Goal: Information Seeking & Learning: Compare options

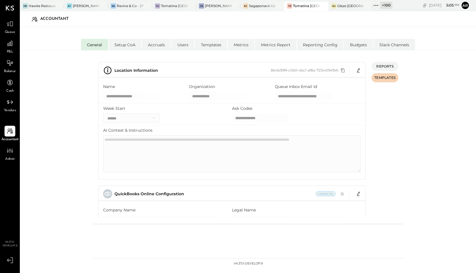
select select "**"
select select "******"
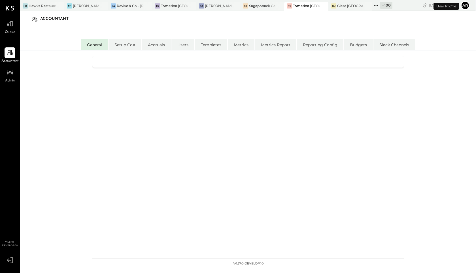
select select "**"
select select "******"
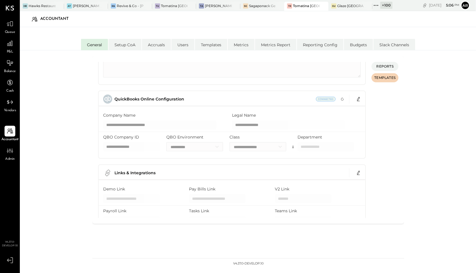
scroll to position [94, 0]
click at [357, 100] on icon "button" at bounding box center [358, 99] width 3 height 4
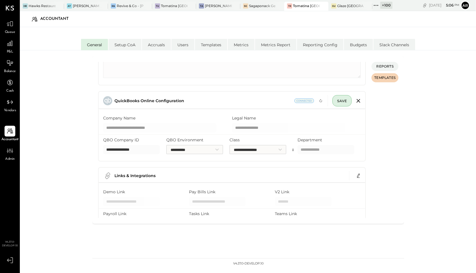
click at [189, 126] on div "**********" at bounding box center [232, 124] width 267 height 22
click at [359, 101] on icon "button" at bounding box center [359, 101] width 4 height 4
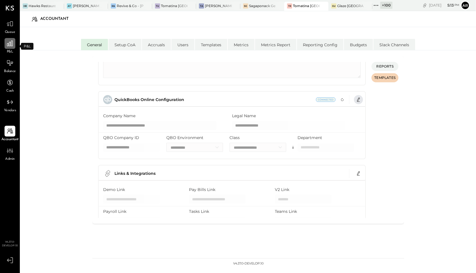
click at [8, 45] on icon at bounding box center [10, 44] width 6 height 6
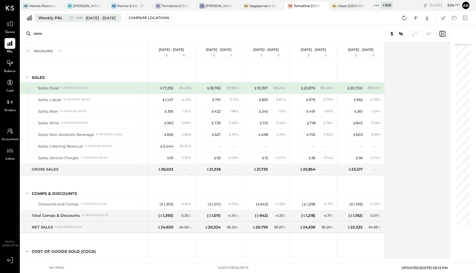
click at [99, 18] on span "Sep 22 - 28, 2025" at bounding box center [101, 17] width 30 height 5
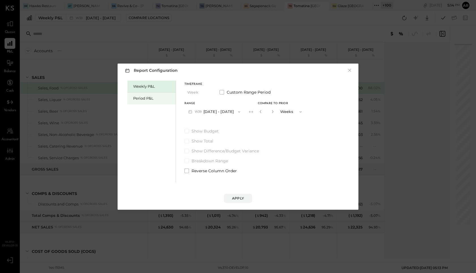
click at [138, 94] on div "Period P&L" at bounding box center [152, 98] width 48 height 12
click at [157, 87] on div "Weekly P&L" at bounding box center [153, 86] width 40 height 5
click at [152, 92] on div "Period P&L" at bounding box center [152, 98] width 48 height 12
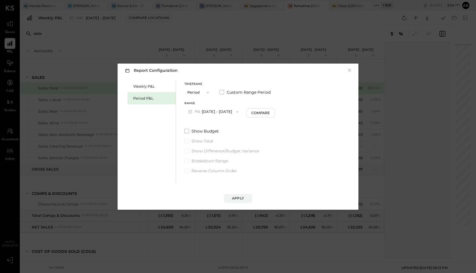
click at [199, 112] on span "P10" at bounding box center [198, 111] width 7 height 5
click at [200, 134] on span "Jul 28 - Aug 24, 2025" at bounding box center [211, 136] width 27 height 5
click at [263, 115] on button "Compare" at bounding box center [261, 112] width 28 height 9
click at [275, 113] on div "*" at bounding box center [266, 111] width 18 height 10
click at [274, 112] on button "button" at bounding box center [272, 111] width 5 height 6
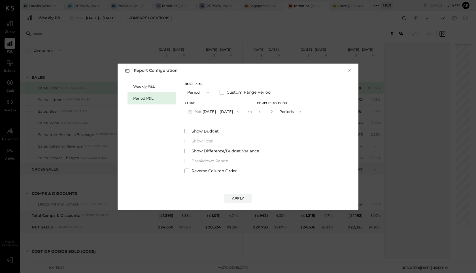
type input "*"
click at [245, 197] on button "Apply" at bounding box center [238, 198] width 28 height 9
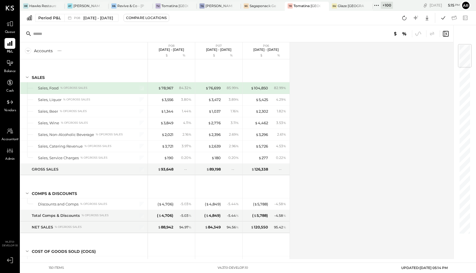
click at [166, 85] on div "$ 78,967 84.32 %" at bounding box center [172, 87] width 43 height 11
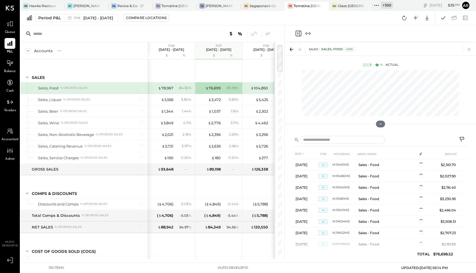
scroll to position [0, 7]
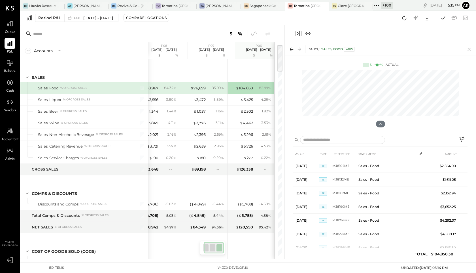
scroll to position [0, 15]
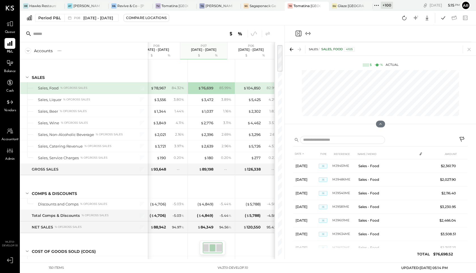
scroll to position [0, 7]
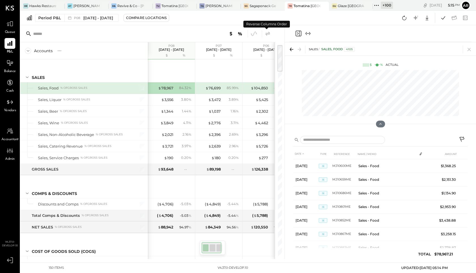
click at [266, 34] on icon at bounding box center [268, 33] width 5 height 4
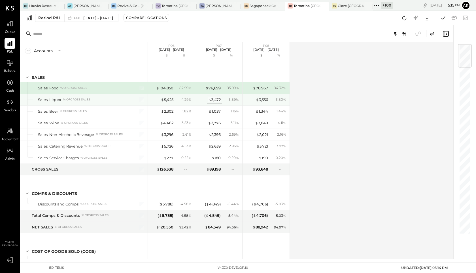
click at [218, 100] on div "$ 3,472" at bounding box center [214, 99] width 12 height 5
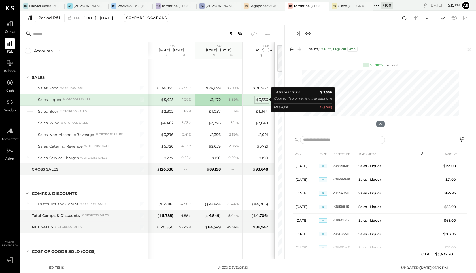
click at [257, 100] on span "$" at bounding box center [257, 99] width 3 height 5
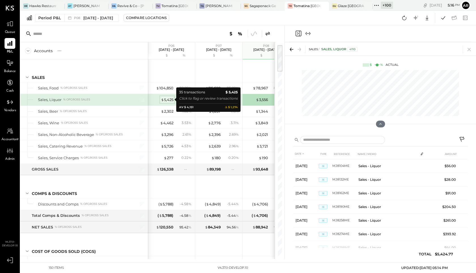
click at [166, 98] on div "$ 5,425" at bounding box center [167, 99] width 12 height 5
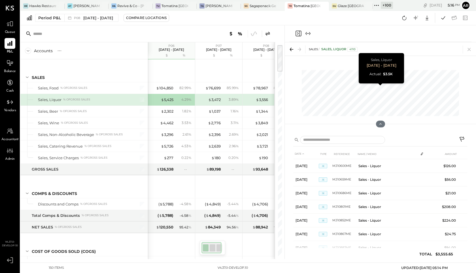
scroll to position [0, 7]
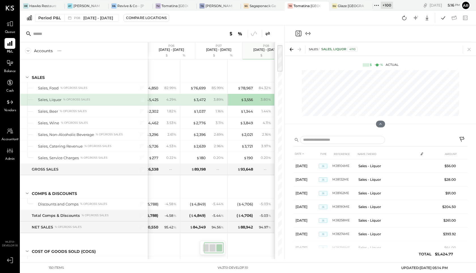
scroll to position [0, 15]
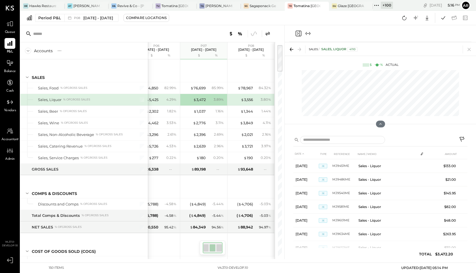
scroll to position [0, 7]
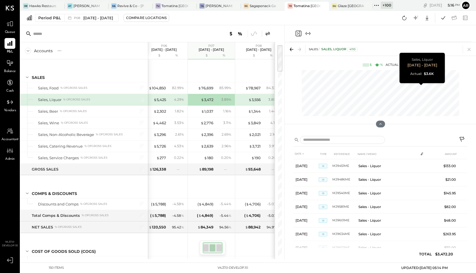
scroll to position [0, 15]
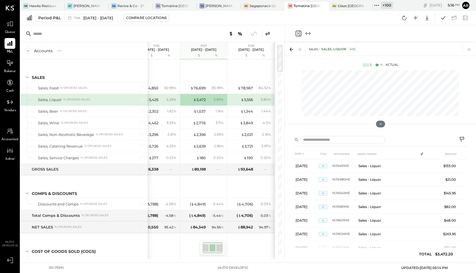
scroll to position [0, 7]
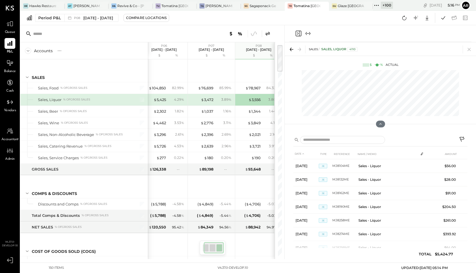
scroll to position [0, 15]
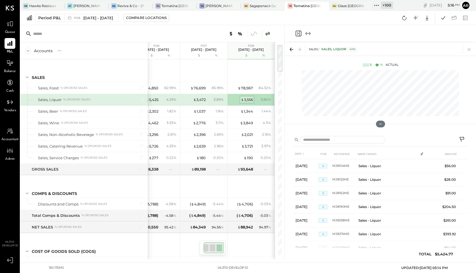
click at [246, 98] on div "$ 3,556" at bounding box center [247, 99] width 12 height 5
click at [196, 101] on span "$" at bounding box center [194, 99] width 3 height 5
click at [163, 100] on div "4.29 %" at bounding box center [169, 99] width 18 height 5
click at [192, 99] on div "$ 3,472" at bounding box center [194, 99] width 23 height 5
click at [243, 96] on div "$ 3,556 3.80 %" at bounding box center [251, 99] width 43 height 11
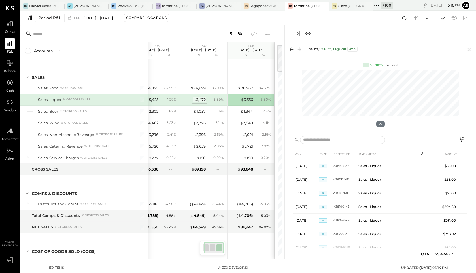
click at [193, 98] on span "$" at bounding box center [194, 99] width 3 height 5
click at [167, 100] on div "4.29 %" at bounding box center [171, 99] width 10 height 5
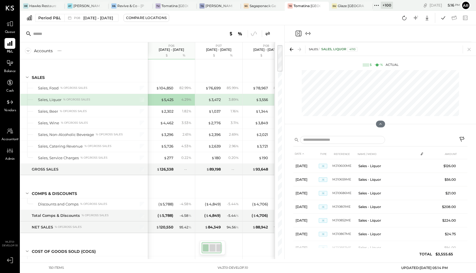
click at [269, 34] on icon at bounding box center [268, 33] width 7 height 7
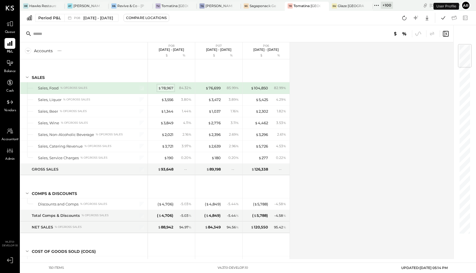
click at [168, 86] on div "$ 78,967" at bounding box center [165, 87] width 15 height 5
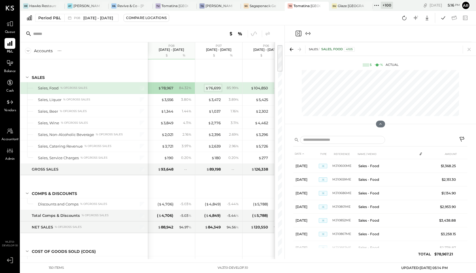
click at [216, 87] on div "$ 76,699" at bounding box center [213, 87] width 15 height 5
click at [264, 87] on div "$ 104,850" at bounding box center [259, 87] width 17 height 5
click at [217, 89] on div "$ 76,699" at bounding box center [213, 87] width 15 height 5
click at [177, 90] on div "84.32 %" at bounding box center [184, 87] width 18 height 5
click at [219, 87] on div "$ 76,699" at bounding box center [213, 87] width 15 height 5
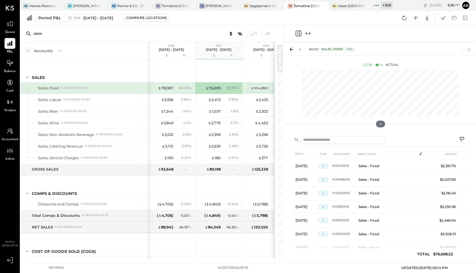
click at [256, 87] on div "$ 104,850" at bounding box center [259, 87] width 17 height 5
click at [266, 33] on icon at bounding box center [268, 33] width 5 height 4
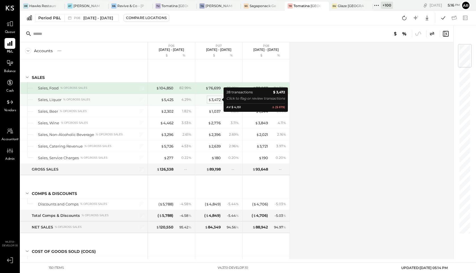
click at [219, 99] on div "$ 3,472" at bounding box center [214, 99] width 12 height 5
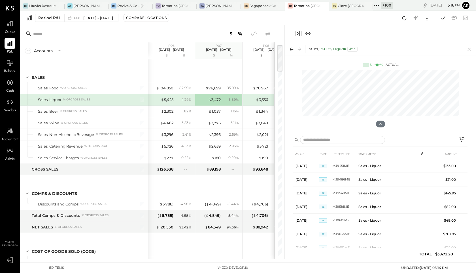
click at [259, 96] on div "$ 3,556 3.80 %" at bounding box center [267, 99] width 43 height 11
click at [268, 32] on icon at bounding box center [268, 33] width 7 height 7
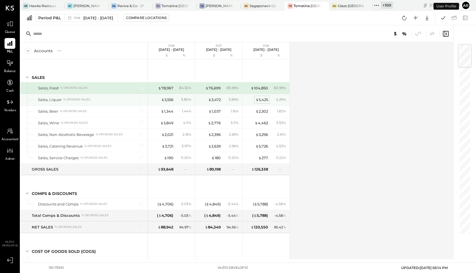
click at [262, 100] on div "$ 5,425" at bounding box center [262, 99] width 12 height 5
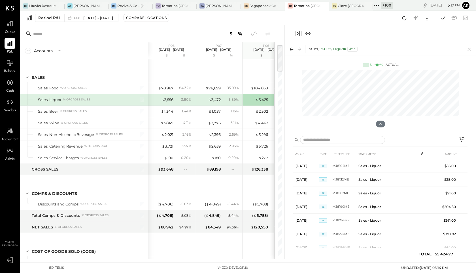
click at [382, 5] on div "+ 100" at bounding box center [387, 5] width 12 height 7
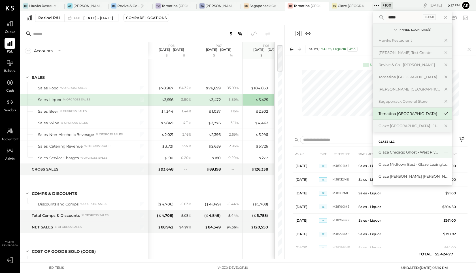
type input "*****"
click at [399, 151] on div "Glaze Chicago Ghost - West River Rice LLC" at bounding box center [409, 151] width 61 height 5
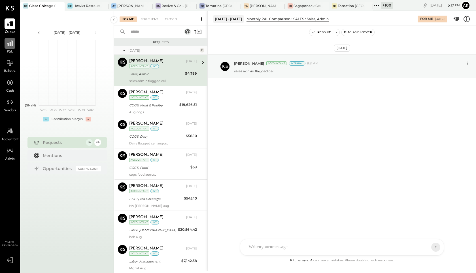
click at [10, 46] on icon at bounding box center [9, 43] width 7 height 7
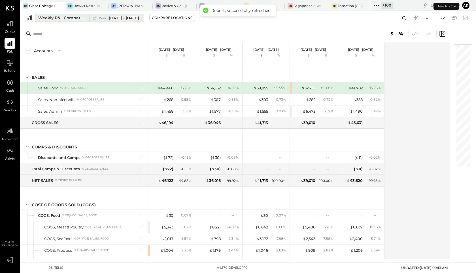
click at [101, 18] on span "W34" at bounding box center [103, 17] width 9 height 3
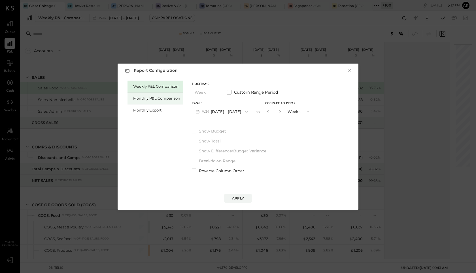
click at [146, 99] on div "Monthly P&L Comparison" at bounding box center [156, 98] width 47 height 5
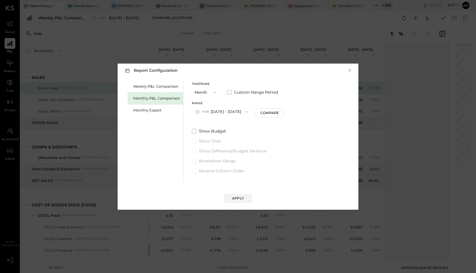
click at [217, 113] on button "M08 Aug 1 - 31, 2025" at bounding box center [222, 111] width 60 height 10
click at [217, 113] on span "Aug 1 - 31, 2025" at bounding box center [219, 112] width 27 height 5
click at [261, 113] on div "Compare" at bounding box center [270, 112] width 18 height 5
click at [279, 111] on icon "button" at bounding box center [279, 111] width 3 height 3
type input "*"
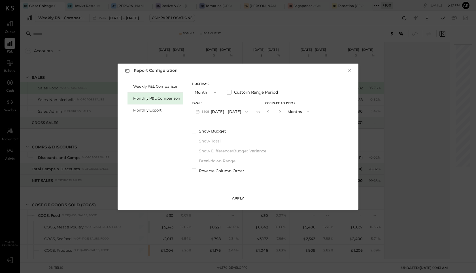
click at [244, 194] on button "Apply" at bounding box center [238, 198] width 28 height 9
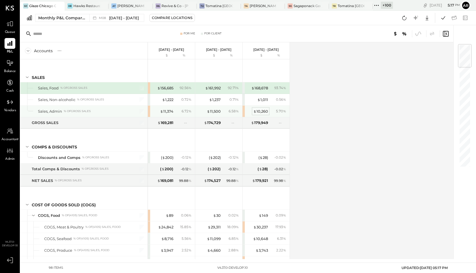
click at [261, 111] on div "$ 10,260" at bounding box center [260, 111] width 15 height 5
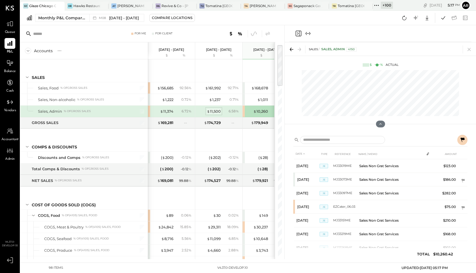
click at [217, 111] on div "$ 11,500" at bounding box center [214, 111] width 14 height 5
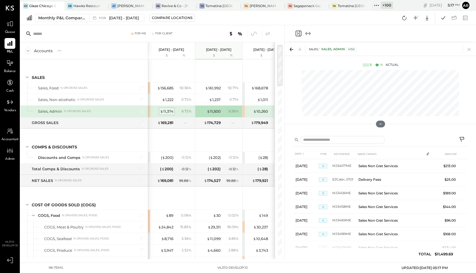
click at [168, 112] on div "$ 11,374" at bounding box center [166, 111] width 13 height 5
click at [266, 34] on icon at bounding box center [268, 33] width 5 height 4
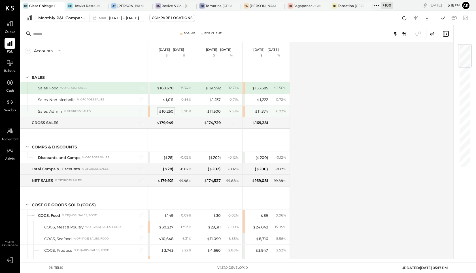
click at [171, 110] on div "$ 10,260" at bounding box center [166, 111] width 15 height 5
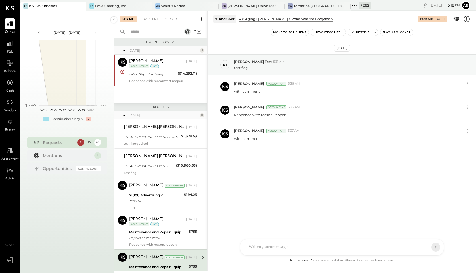
scroll to position [112, 0]
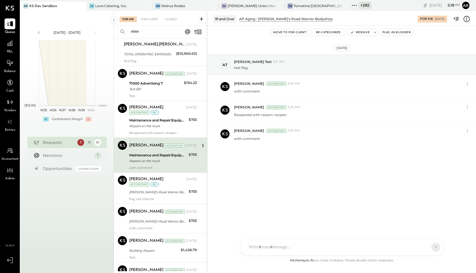
click at [351, 5] on icon at bounding box center [354, 5] width 7 height 7
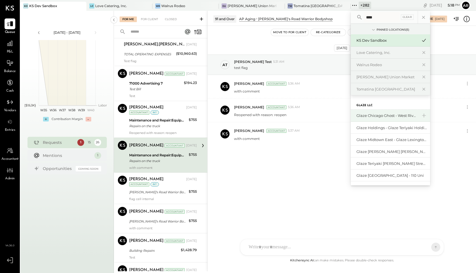
type input "****"
click at [351, 112] on div "Glaze Chicago Ghost - West River Rice LLC" at bounding box center [390, 115] width 79 height 12
click at [357, 117] on div "Glaze Chicago Ghost - West River Rice LLC" at bounding box center [387, 115] width 61 height 5
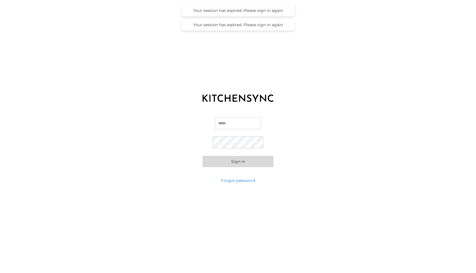
click at [216, 123] on input "Email" at bounding box center [238, 123] width 46 height 12
type input "**********"
click at [203, 156] on button "Sign in" at bounding box center [238, 161] width 71 height 11
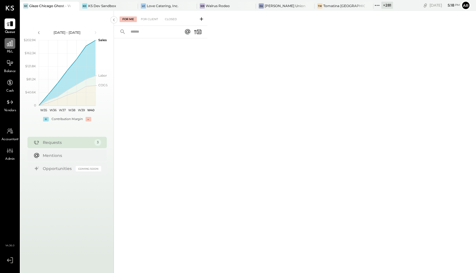
click at [10, 45] on icon at bounding box center [10, 44] width 6 height 6
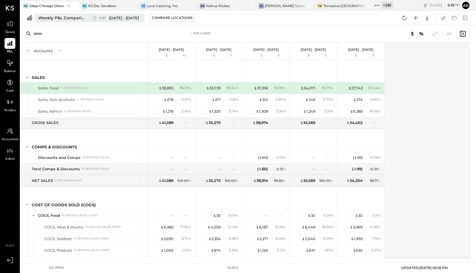
click at [110, 19] on span "Sep 22 - 28, 2025" at bounding box center [124, 17] width 30 height 5
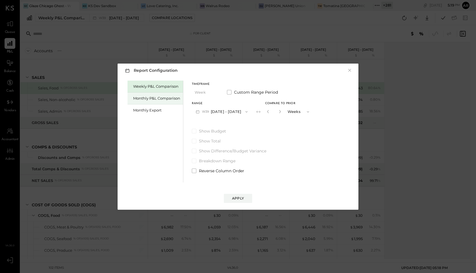
click at [142, 97] on div "Monthly P&L Comparison" at bounding box center [156, 98] width 47 height 5
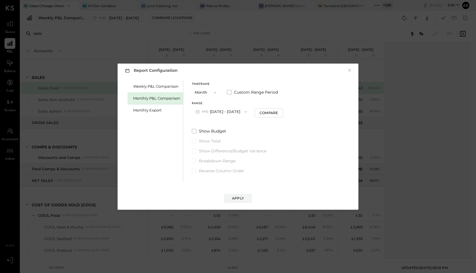
click at [223, 111] on button "M10 Oct 1 - 31, 2025" at bounding box center [221, 111] width 59 height 10
click at [217, 138] on div "M08 Aug 1 - 31, 2025" at bounding box center [224, 136] width 65 height 12
click at [268, 112] on div "Compare" at bounding box center [270, 112] width 18 height 5
click at [278, 112] on icon "button" at bounding box center [279, 111] width 3 height 3
type input "*"
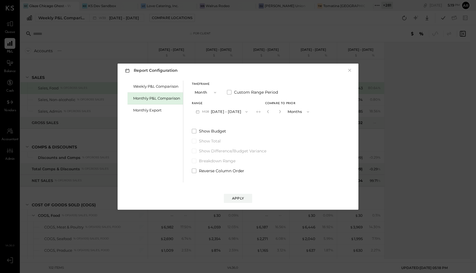
click at [240, 193] on div "Apply" at bounding box center [238, 192] width 230 height 20
click at [240, 196] on div "Apply" at bounding box center [238, 198] width 12 height 5
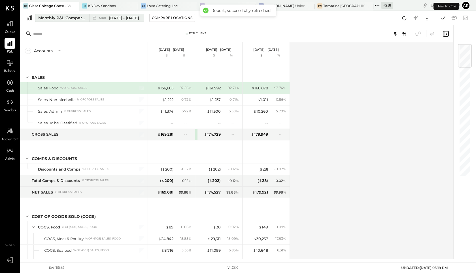
click at [107, 16] on span "M08" at bounding box center [103, 17] width 9 height 3
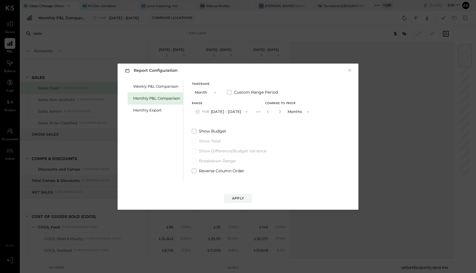
drag, startPoint x: 155, startPoint y: 127, endPoint x: 172, endPoint y: 147, distance: 27.3
click at [155, 127] on div "Weekly P&L Comparison Monthly P&L Comparison Monthly Export" at bounding box center [156, 132] width 56 height 102
click at [193, 170] on span at bounding box center [194, 170] width 5 height 5
click at [242, 196] on div "Apply" at bounding box center [238, 198] width 12 height 5
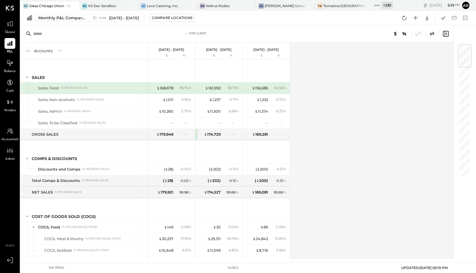
click at [174, 88] on div "$ 168,678 93.74 %" at bounding box center [172, 87] width 43 height 11
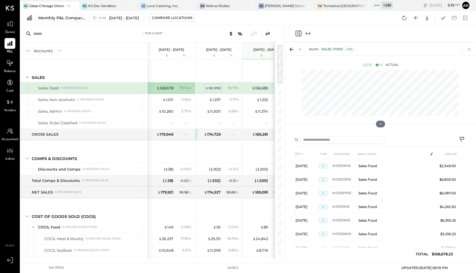
click at [211, 89] on div "$ 161,992" at bounding box center [213, 87] width 16 height 5
click at [252, 88] on span "$" at bounding box center [253, 88] width 3 height 5
